Goal: Task Accomplishment & Management: Manage account settings

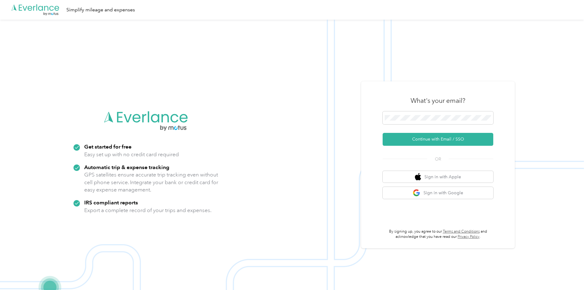
click at [405, 110] on div "What's your email?" at bounding box center [437, 100] width 111 height 21
click at [439, 141] on button "Continue with Email / SSO" at bounding box center [437, 139] width 111 height 13
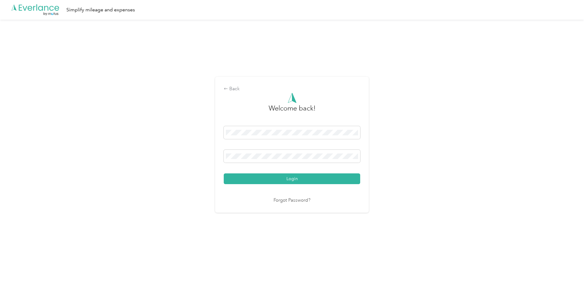
click at [206, 150] on div "Back Welcome back! Login Forgot Password?" at bounding box center [291, 148] width 583 height 256
click at [224, 174] on button "Login" at bounding box center [292, 179] width 136 height 11
